Goal: Transaction & Acquisition: Purchase product/service

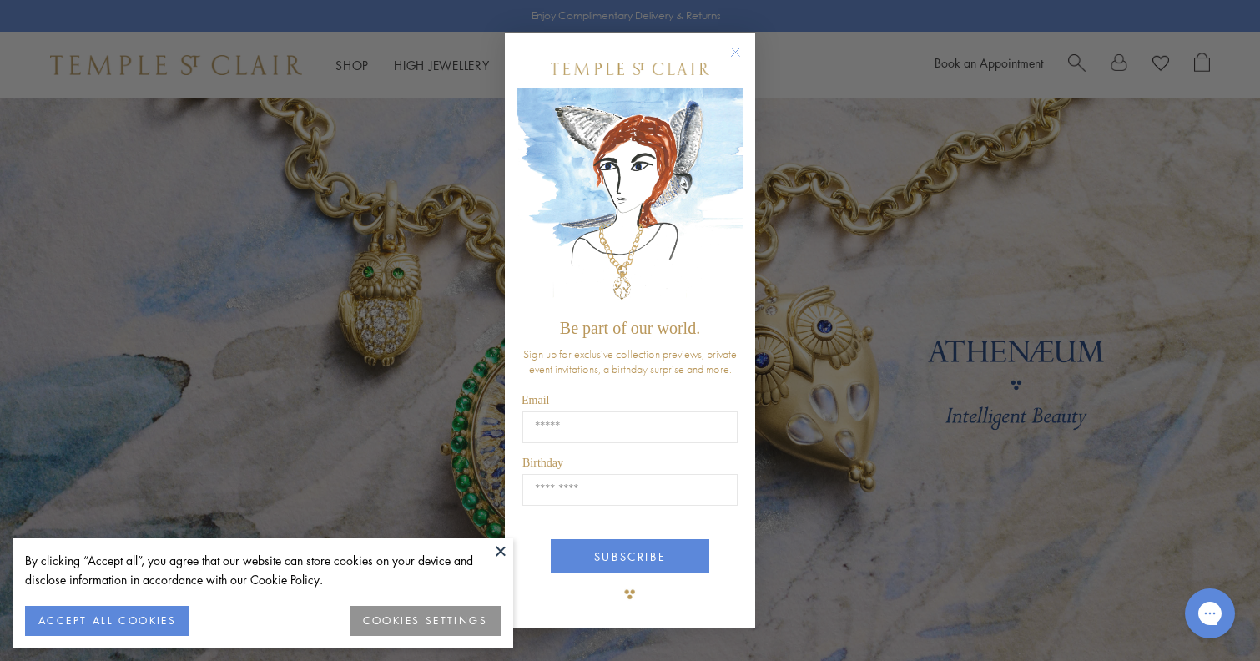
click at [923, 332] on div "Close dialog Be part of our world. Sign up for exclusive collection previews, p…" at bounding box center [630, 330] width 1260 height 661
click at [726, 48] on circle "Close dialog" at bounding box center [736, 53] width 20 height 20
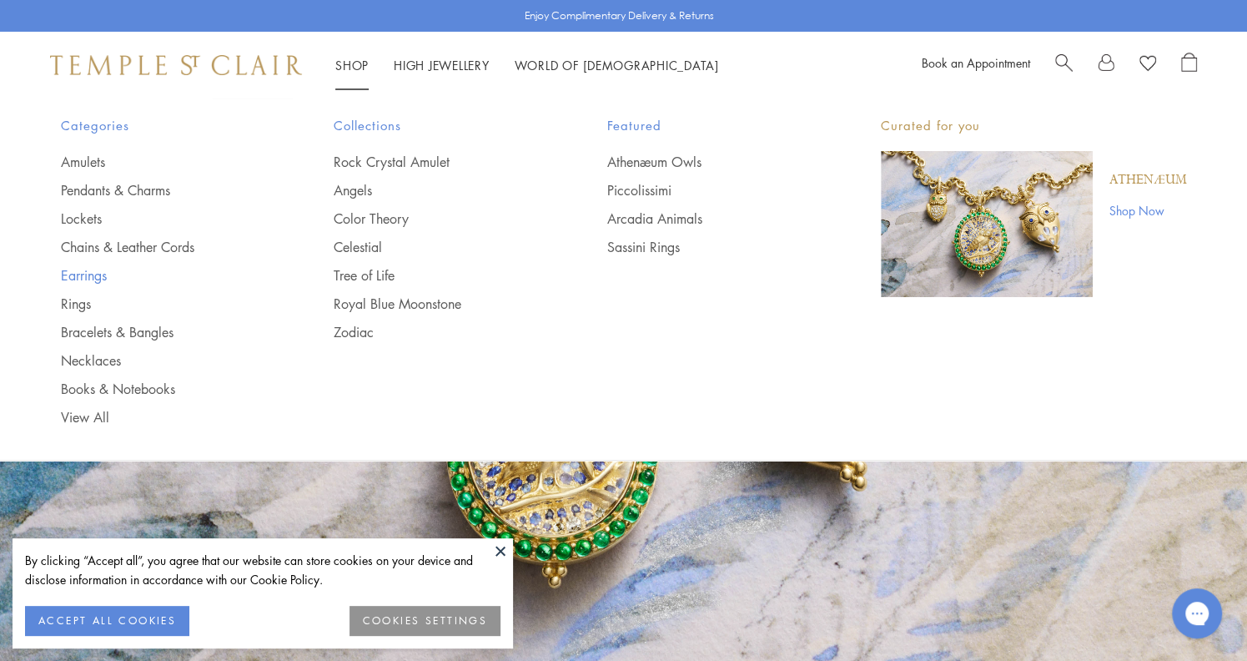
click at [93, 277] on link "Earrings" at bounding box center [164, 275] width 207 height 18
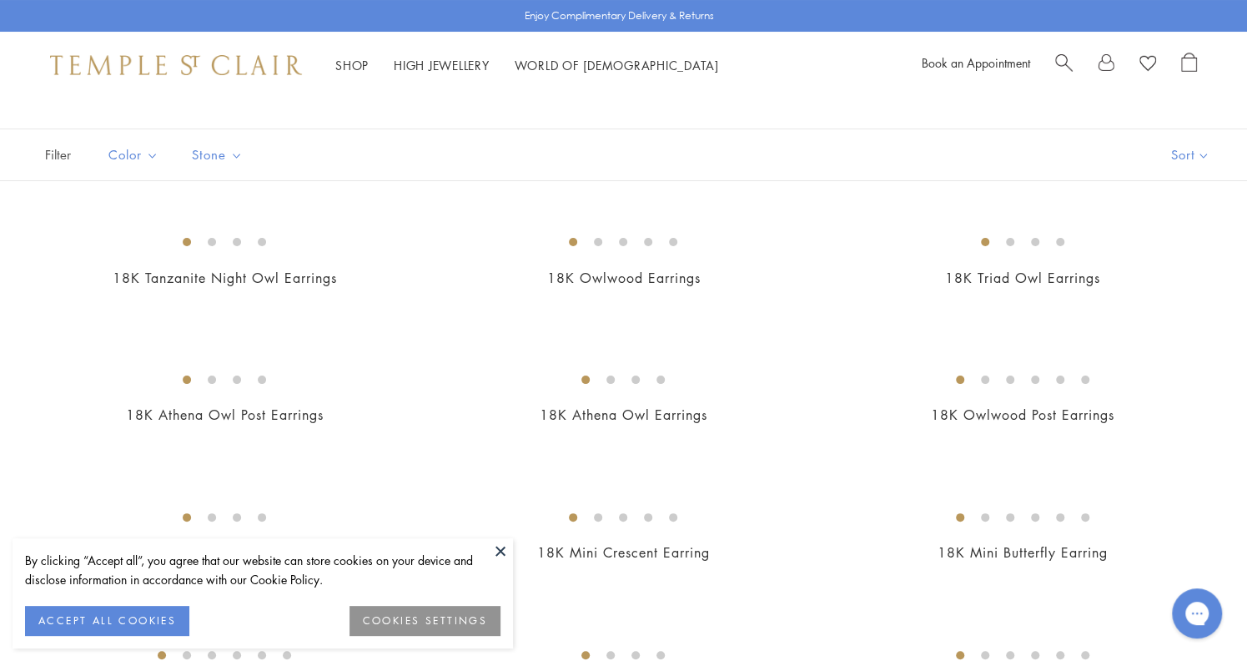
click at [499, 546] on button at bounding box center [500, 550] width 25 height 25
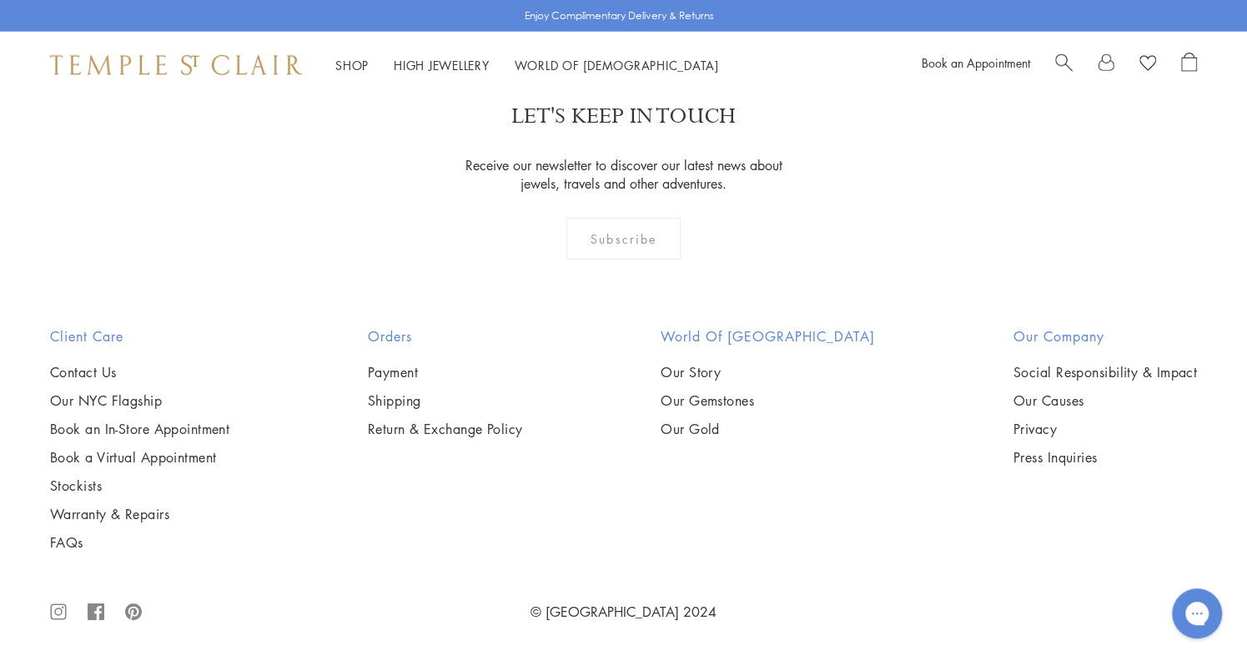
scroll to position [8509, 0]
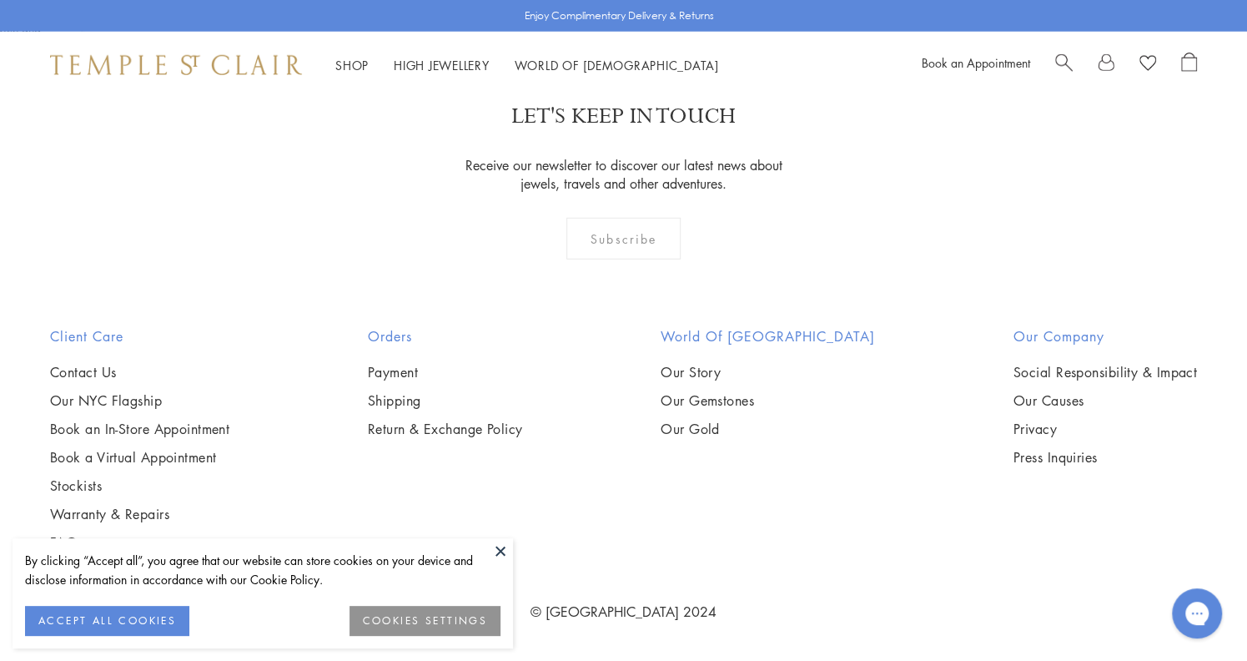
scroll to position [8008, 0]
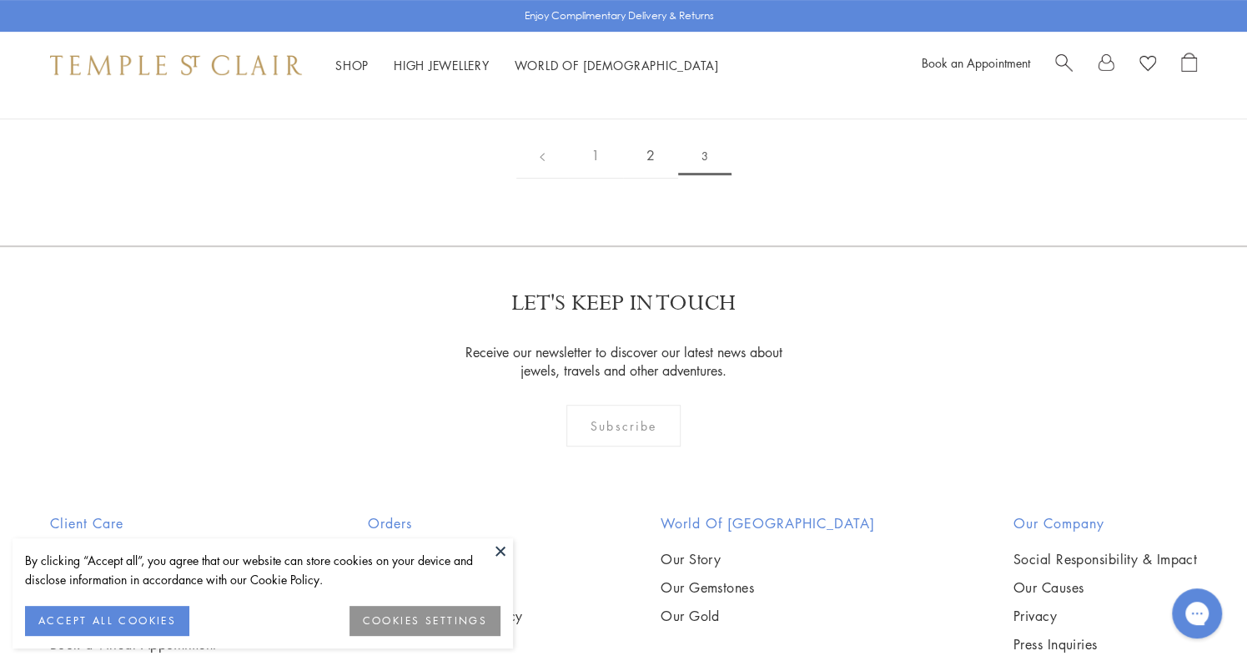
scroll to position [501, 0]
